Goal: Use online tool/utility

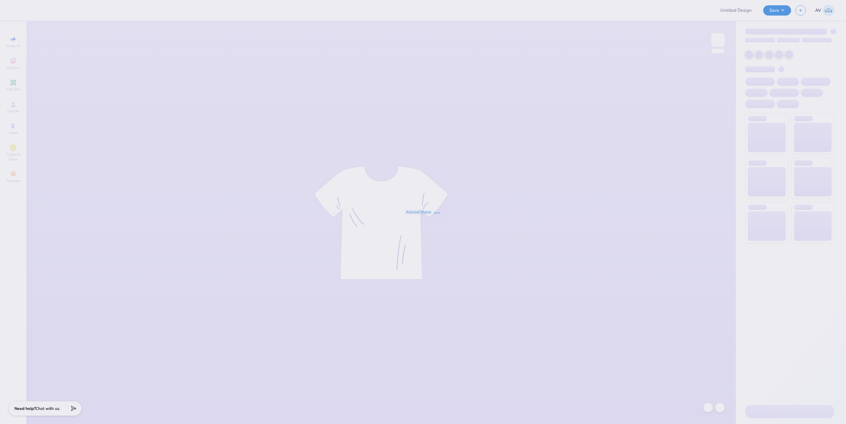
type input "cuse cheer fall merch"
type input "bold hoodie"
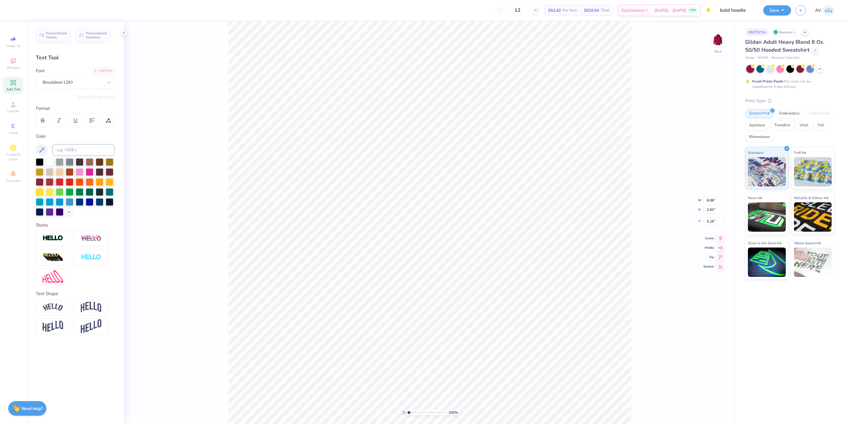
scroll to position [7, 1]
type input "3.53"
type input "2.79"
type input "7.37"
